Goal: Use online tool/utility: Utilize a website feature to perform a specific function

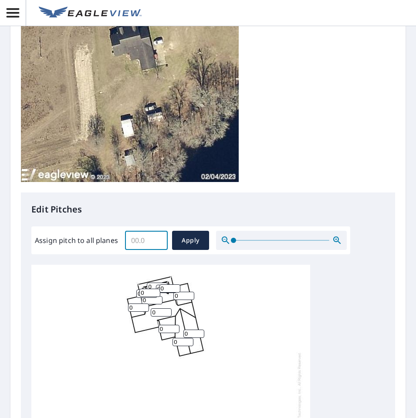
click at [141, 241] on input "Assign pitch to all planes" at bounding box center [146, 240] width 43 height 24
type input "9"
click at [198, 238] on span "Apply" at bounding box center [190, 240] width 23 height 11
type input "9"
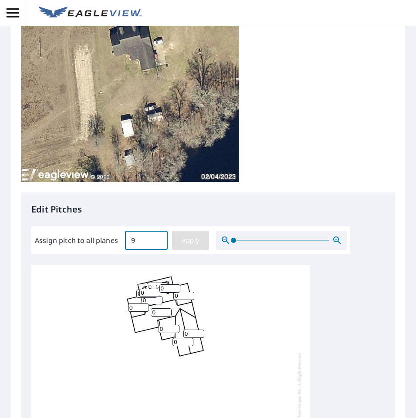
type input "9"
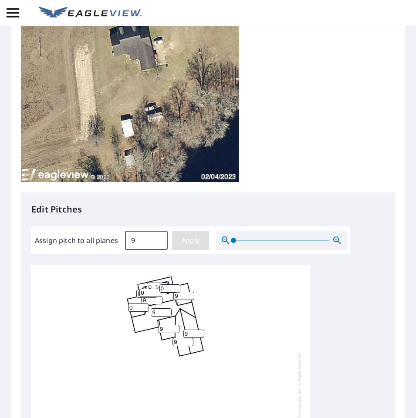
type input "9"
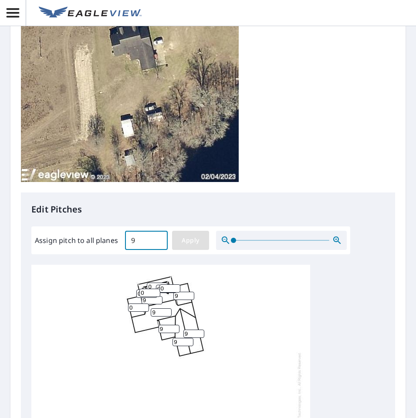
type input "9"
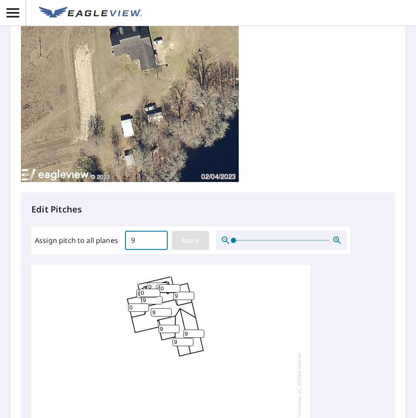
type input "9"
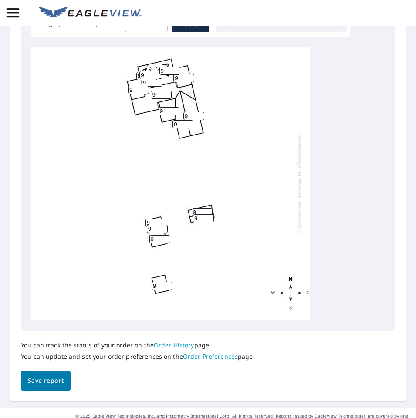
scroll to position [9, 0]
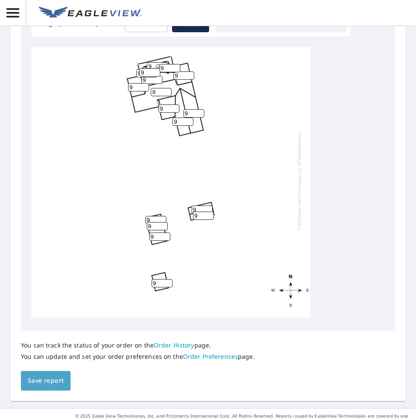
click at [42, 383] on span "Save report" at bounding box center [46, 380] width 36 height 11
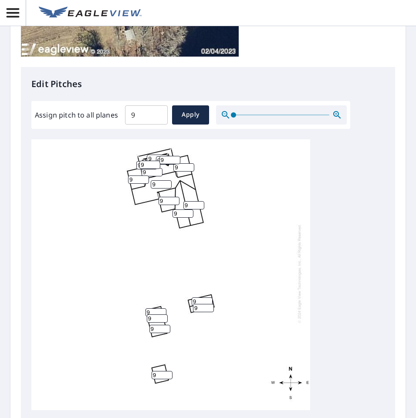
scroll to position [442, 0]
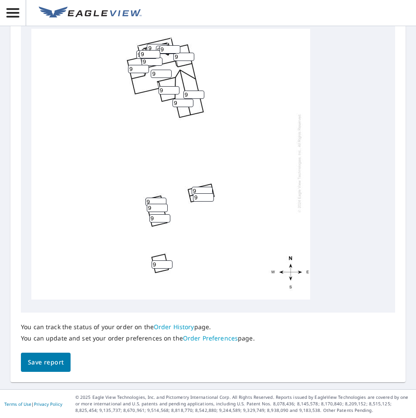
click at [52, 364] on span "Save report" at bounding box center [46, 362] width 36 height 11
